Goal: Obtain resource: Download file/media

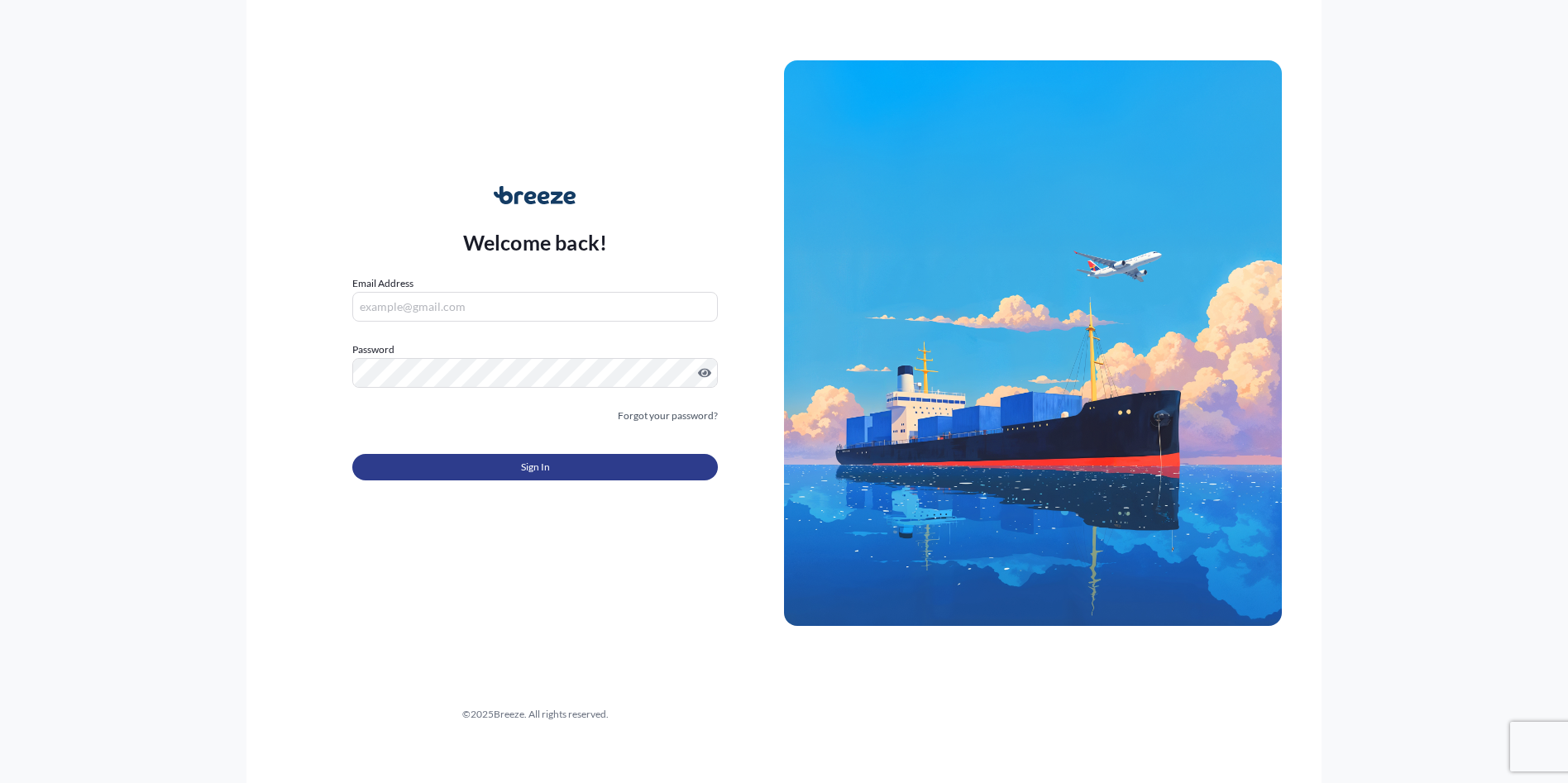
type input "[PERSON_NAME][EMAIL_ADDRESS][DOMAIN_NAME]"
click at [532, 469] on span "Sign In" at bounding box center [535, 467] width 29 height 17
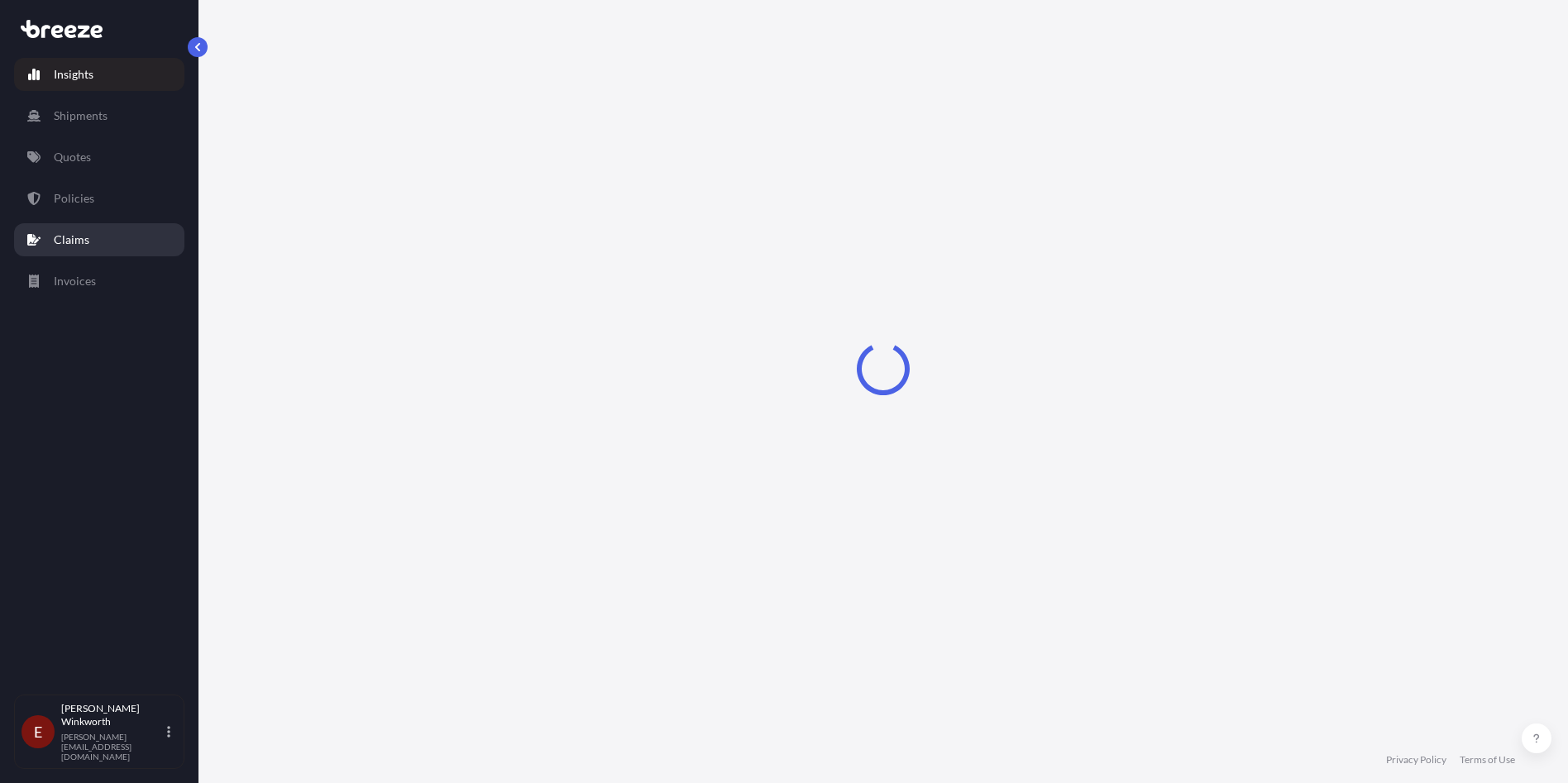
select select "2025"
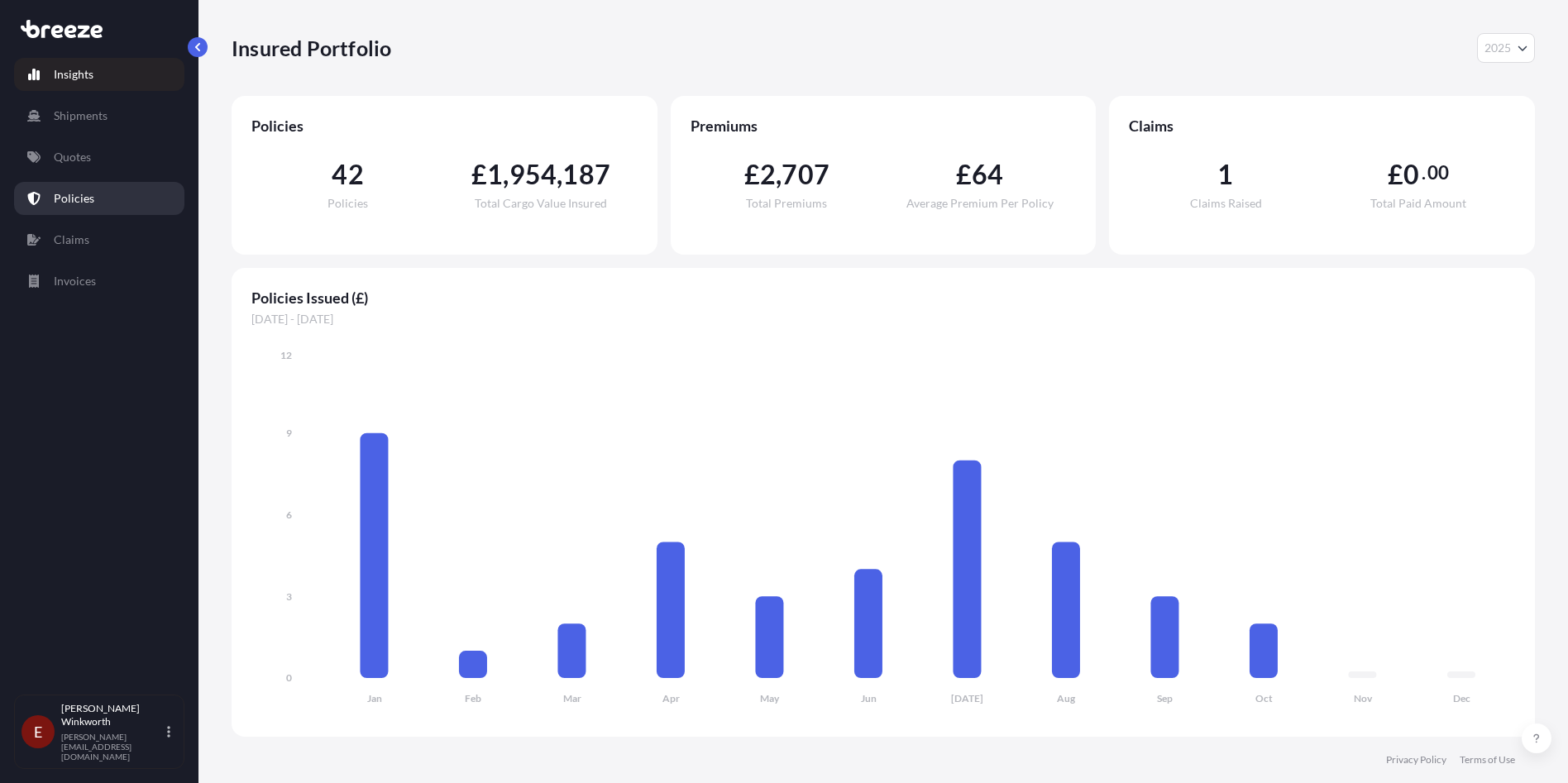
click at [87, 198] on p "Policies" at bounding box center [73, 198] width 41 height 17
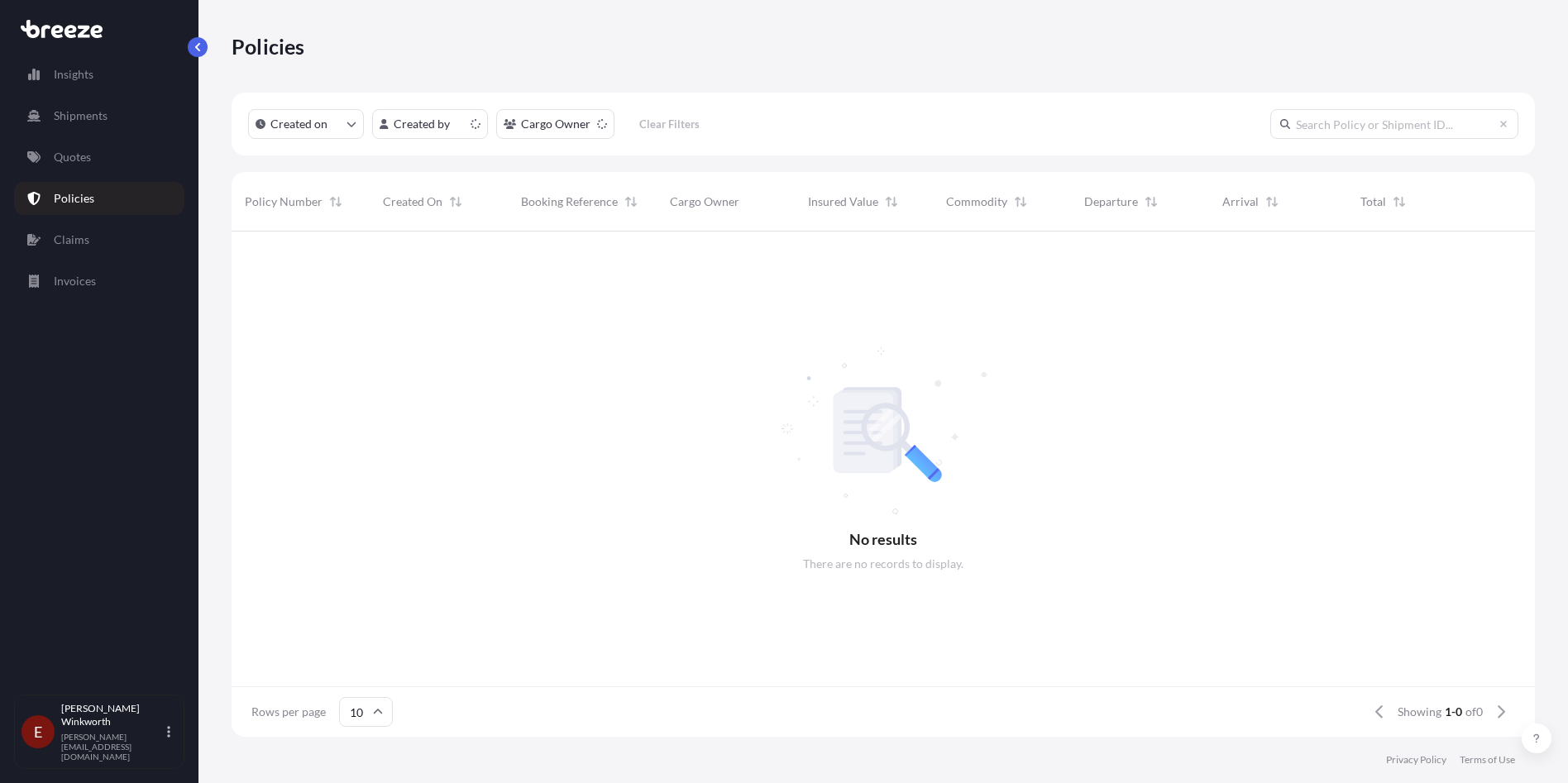
scroll to position [502, 1290]
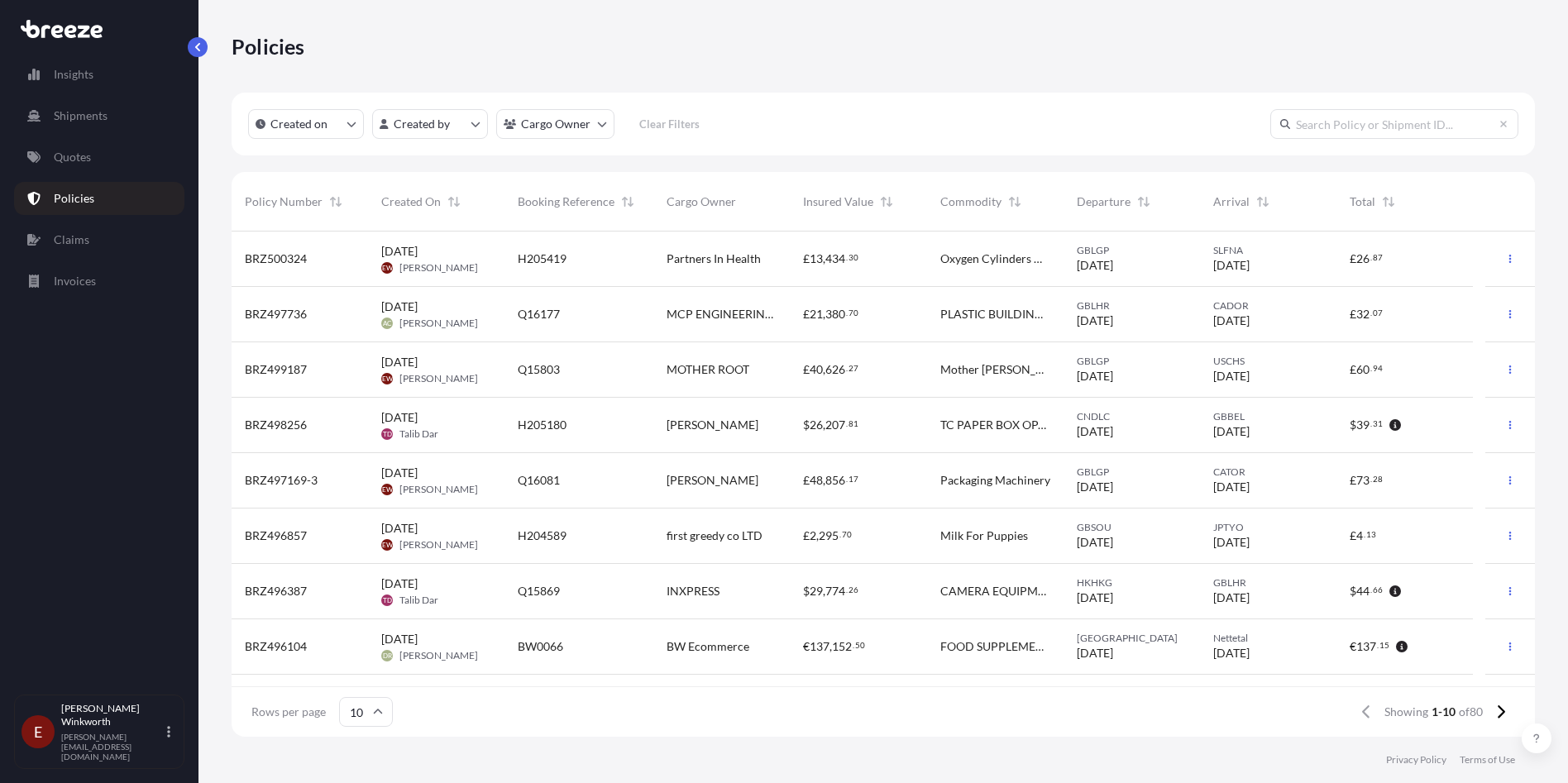
click at [289, 255] on span "BRZ500324" at bounding box center [275, 258] width 62 height 17
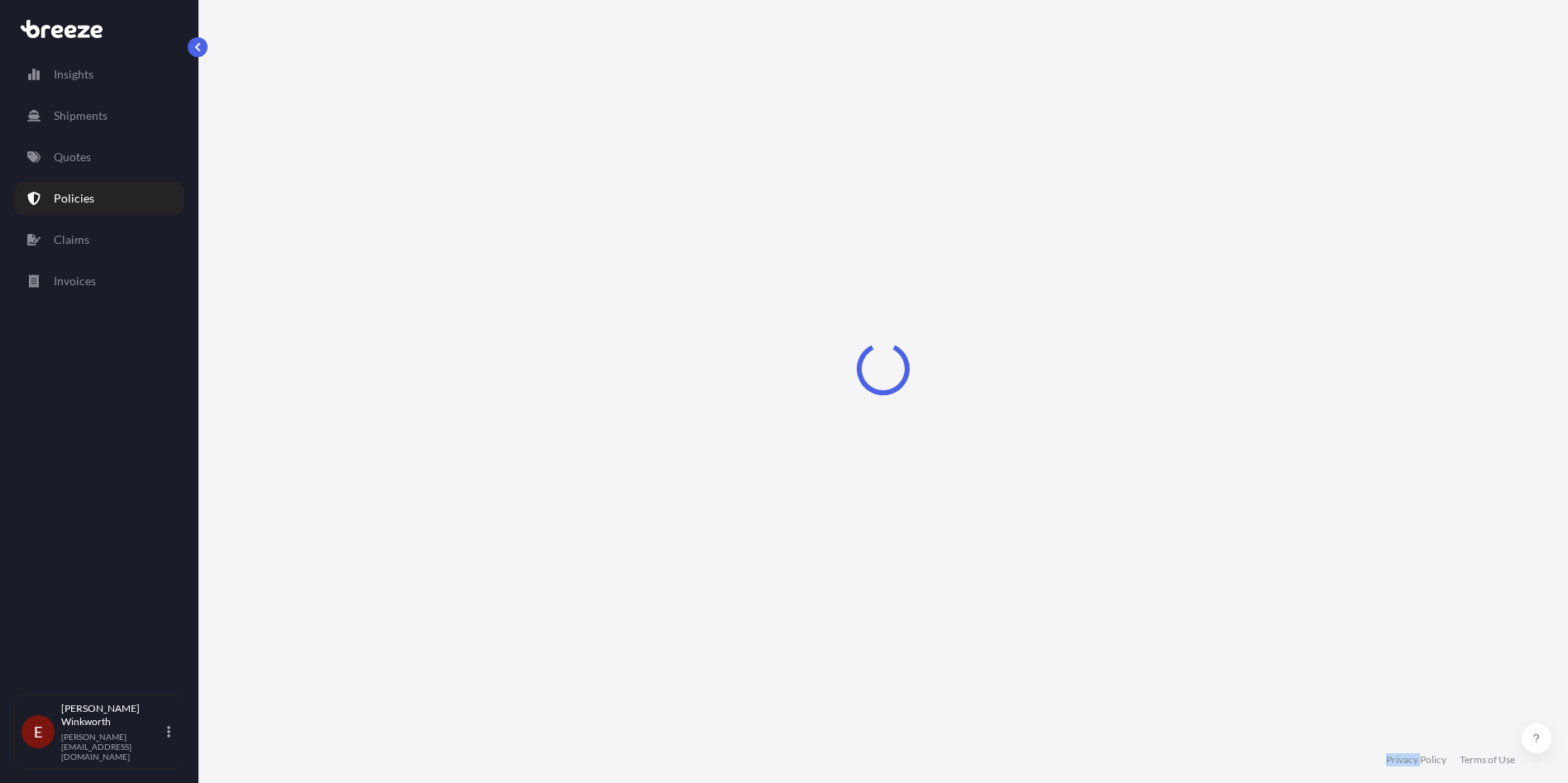
click at [289, 255] on div "Loading" at bounding box center [883, 368] width 1303 height 736
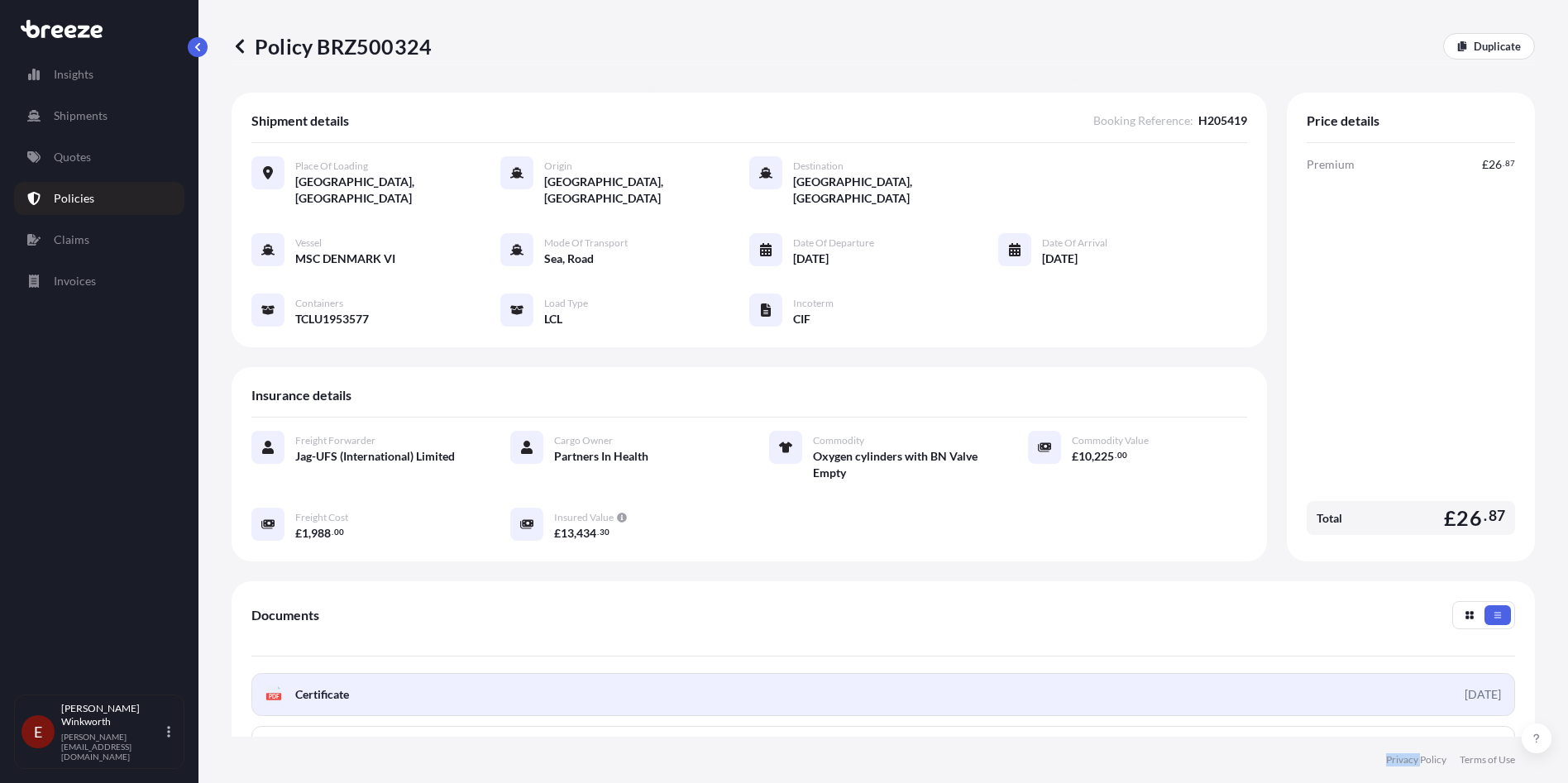
click at [326, 686] on span "Certificate" at bounding box center [322, 695] width 53 height 17
